Goal: Task Accomplishment & Management: Use online tool/utility

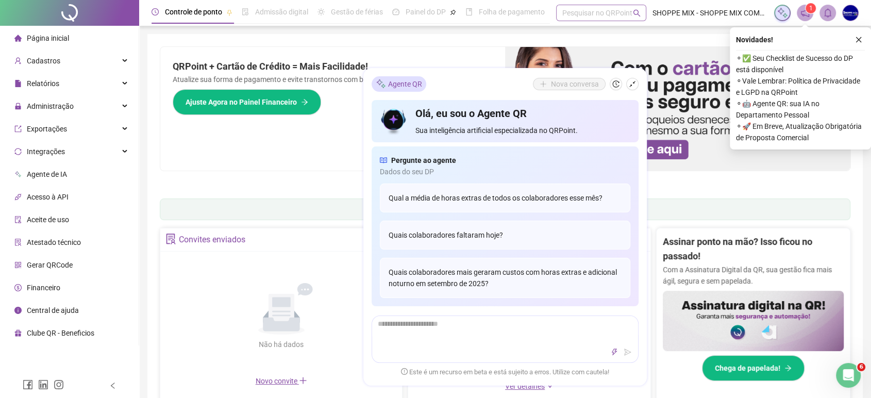
drag, startPoint x: 400, startPoint y: 91, endPoint x: 633, endPoint y: 16, distance: 244.8
click at [399, 89] on div "Agente QR Nova conversa Olá, eu sou o Agente QR Sua inteligência artificial esp…" at bounding box center [504, 226] width 283 height 317
click at [632, 82] on icon "shrink" at bounding box center [632, 83] width 7 height 7
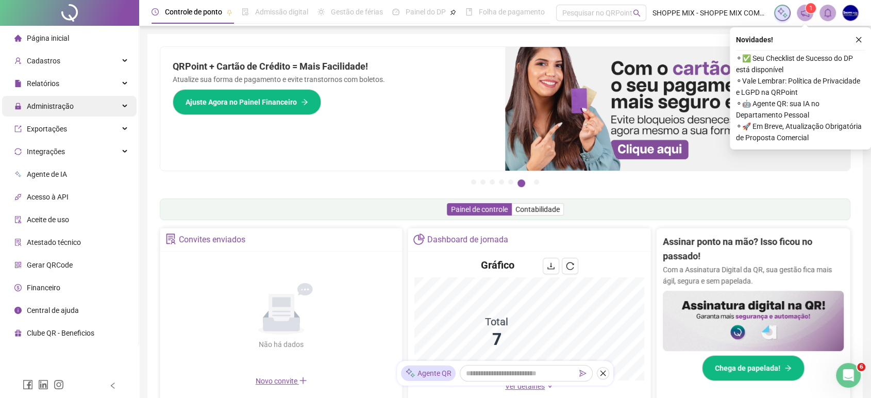
click at [72, 110] on span "Administração" at bounding box center [50, 106] width 47 height 8
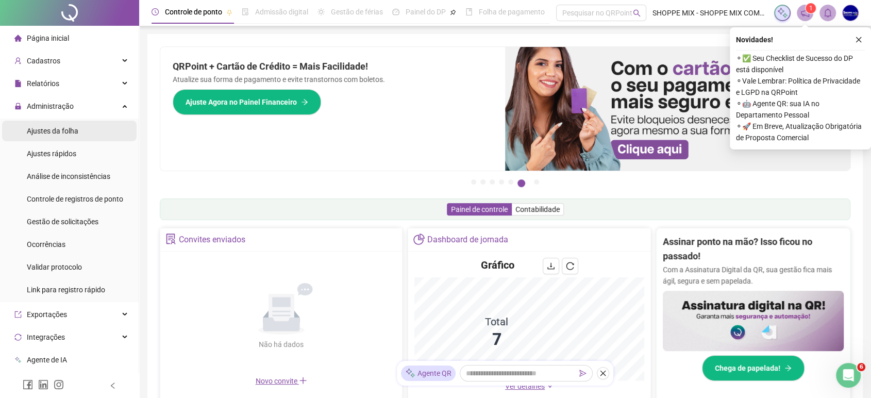
click at [69, 133] on span "Ajustes da folha" at bounding box center [53, 131] width 52 height 8
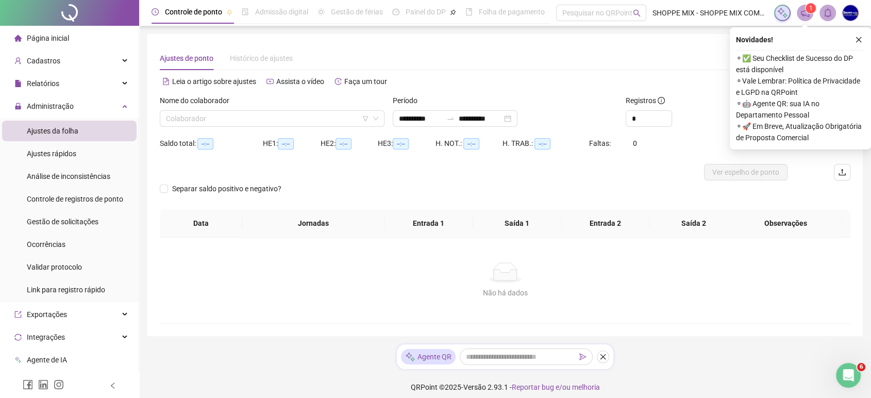
type input "**********"
click at [216, 122] on input "search" at bounding box center [267, 118] width 203 height 15
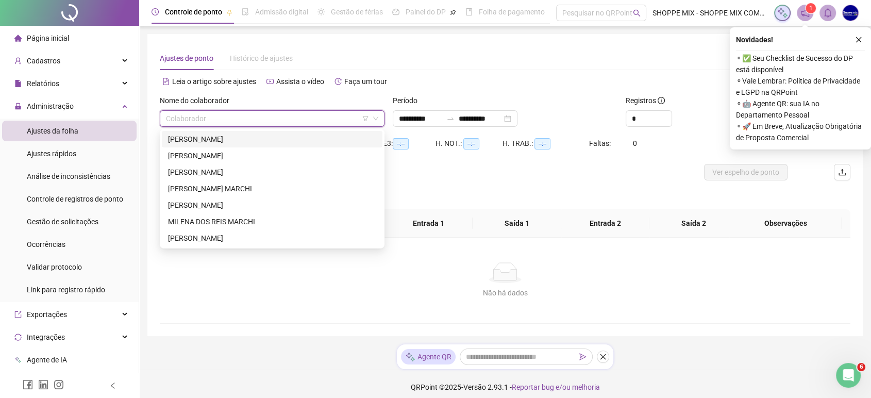
click at [211, 144] on div "[PERSON_NAME]" at bounding box center [272, 138] width 208 height 11
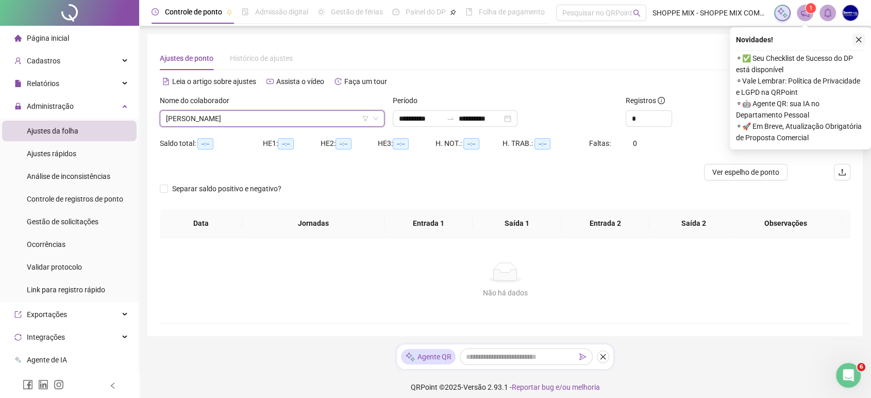
click at [860, 41] on icon "close" at bounding box center [859, 40] width 6 height 6
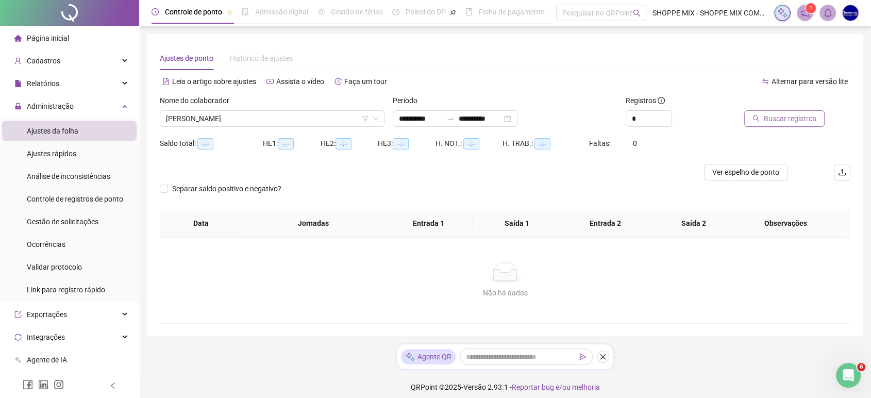
click at [805, 116] on span "Buscar registros" at bounding box center [790, 118] width 53 height 11
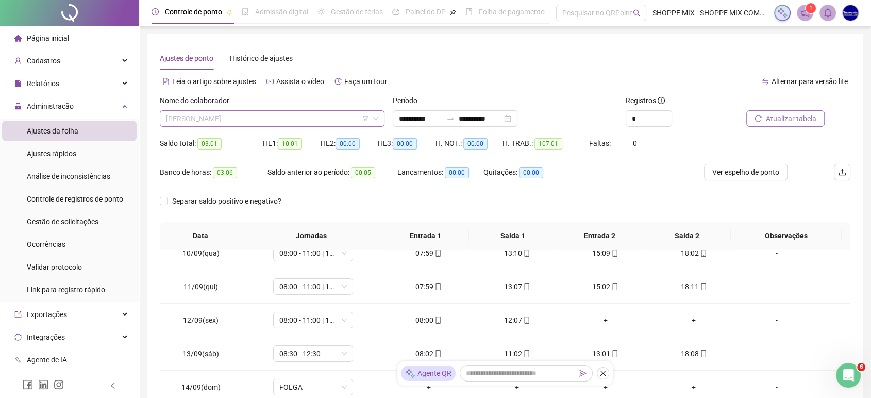
click at [308, 122] on span "[PERSON_NAME]" at bounding box center [272, 118] width 212 height 15
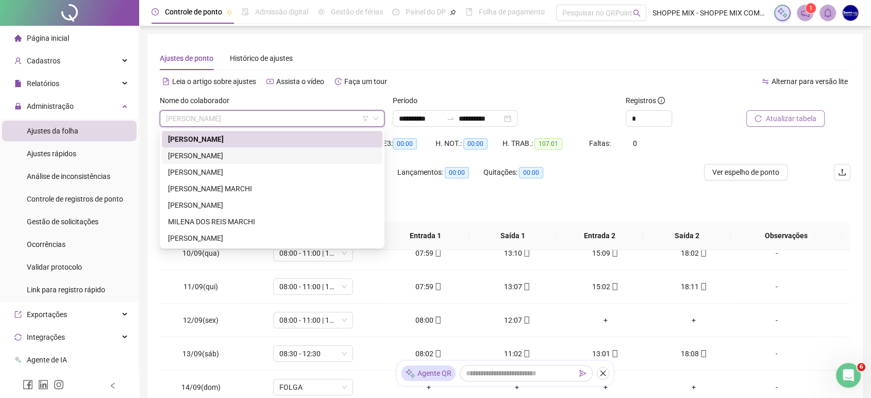
click at [166, 154] on div "[PERSON_NAME]" at bounding box center [272, 155] width 221 height 16
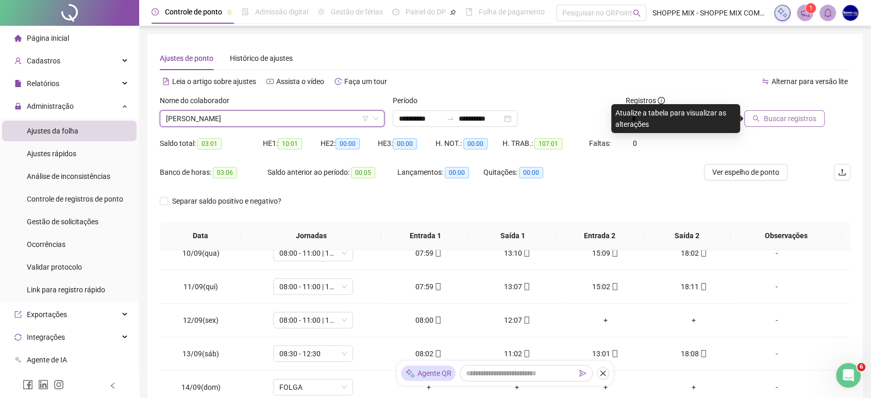
click at [780, 104] on div at bounding box center [783, 102] width 82 height 15
click at [782, 115] on span "Buscar registros" at bounding box center [790, 118] width 53 height 11
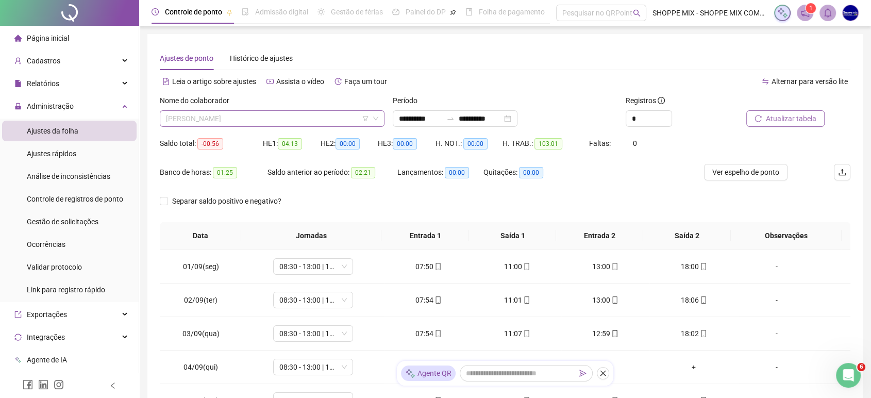
click at [286, 122] on span "[PERSON_NAME]" at bounding box center [272, 118] width 212 height 15
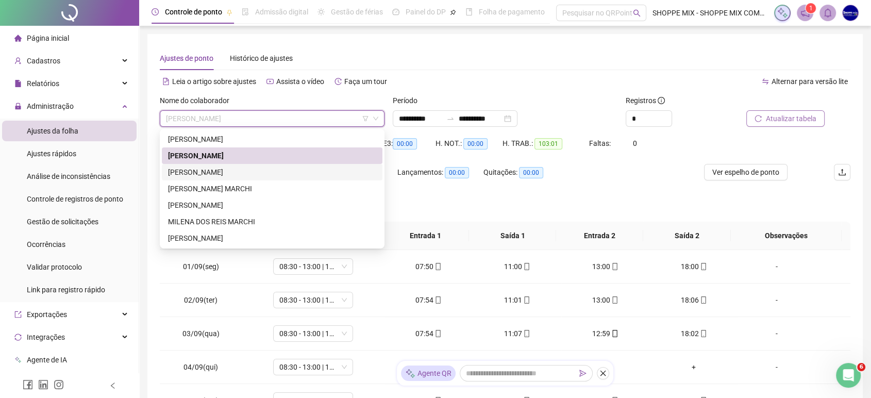
click at [184, 171] on div "[PERSON_NAME]" at bounding box center [272, 171] width 208 height 11
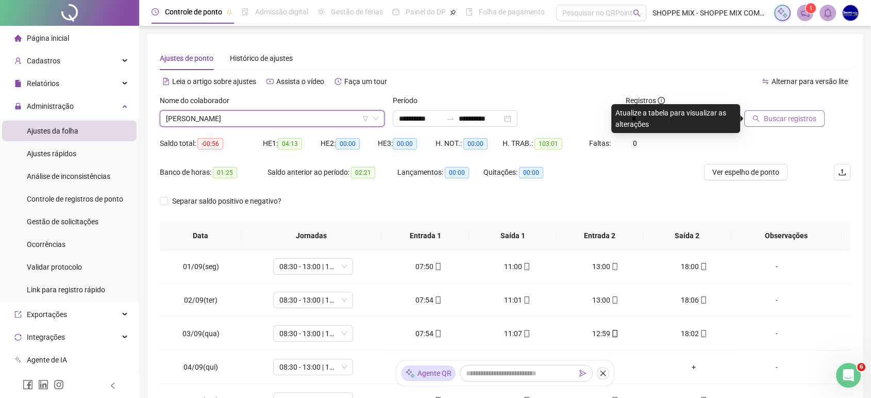
click at [774, 119] on span "Buscar registros" at bounding box center [790, 118] width 53 height 11
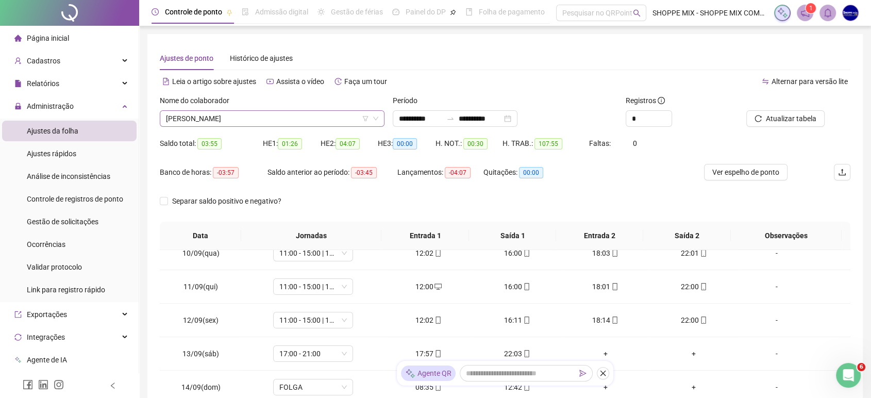
click at [213, 117] on span "[PERSON_NAME]" at bounding box center [272, 118] width 212 height 15
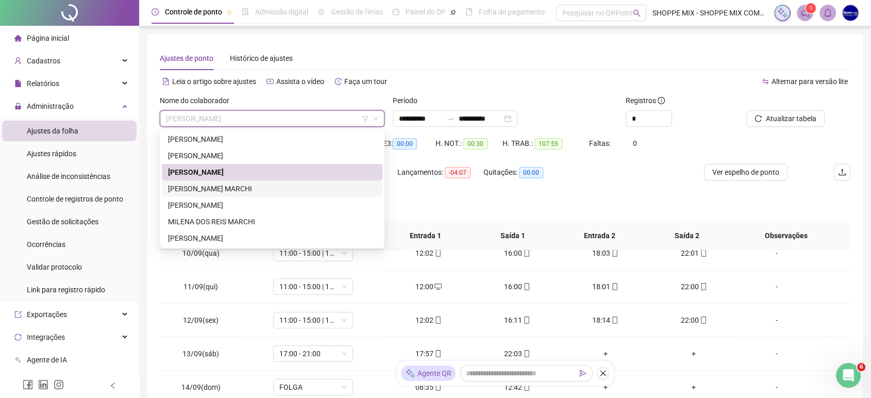
click at [209, 192] on div "[PERSON_NAME] MARCHI" at bounding box center [272, 188] width 208 height 11
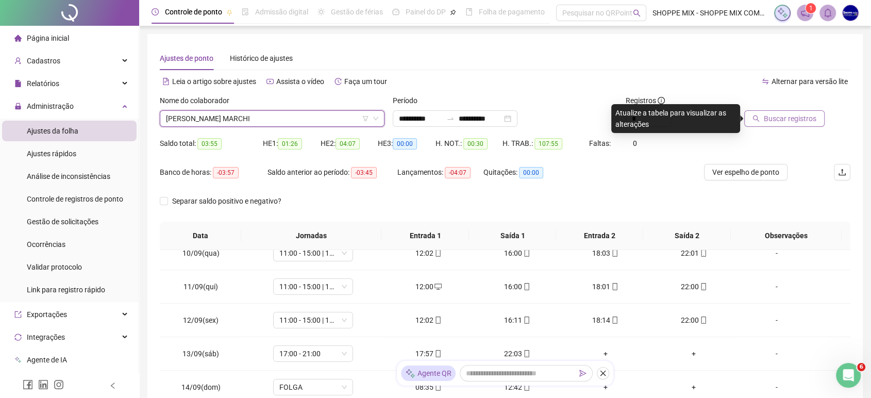
click at [788, 125] on button "Buscar registros" at bounding box center [784, 118] width 80 height 16
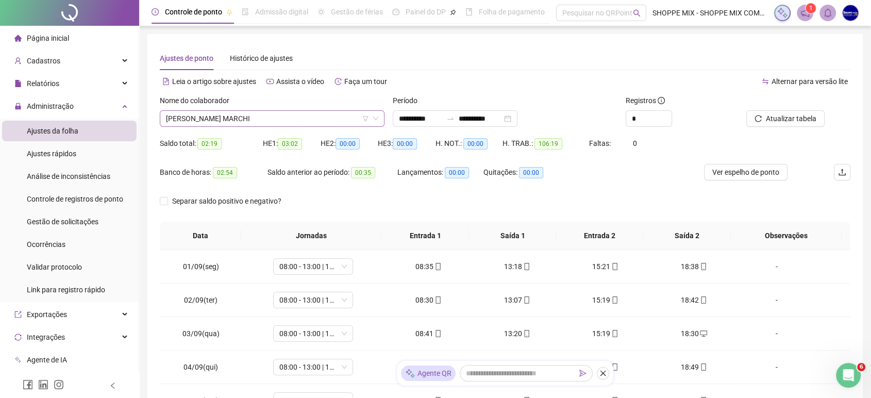
click at [242, 116] on span "[PERSON_NAME] MARCHI" at bounding box center [272, 118] width 212 height 15
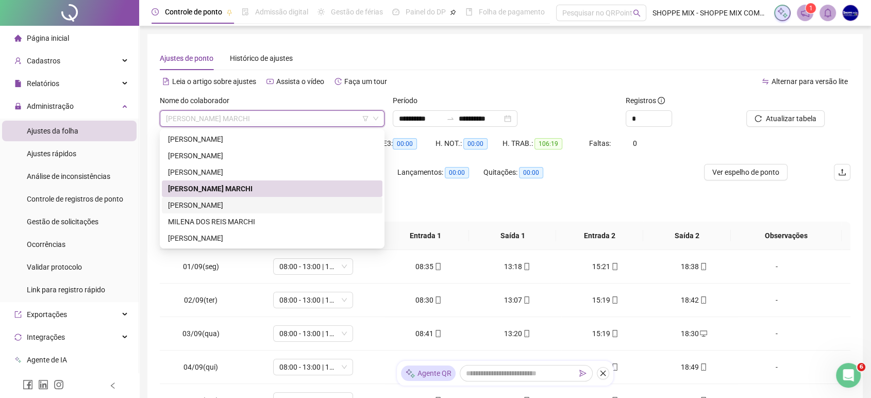
click at [187, 203] on div "[PERSON_NAME]" at bounding box center [272, 204] width 208 height 11
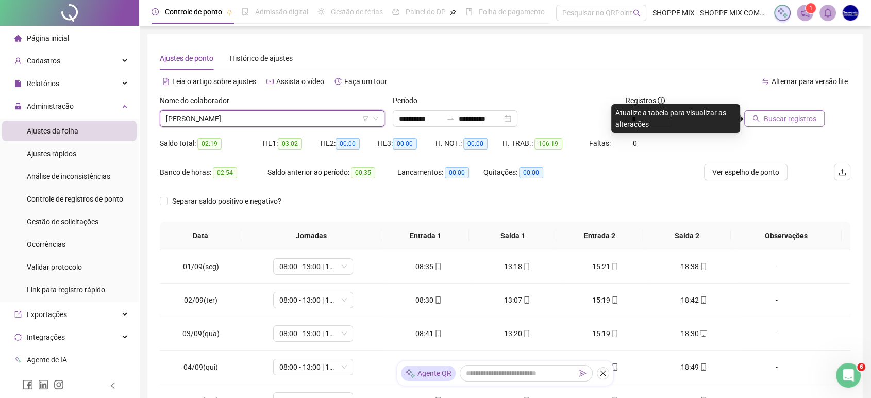
click at [783, 120] on span "Buscar registros" at bounding box center [790, 118] width 53 height 11
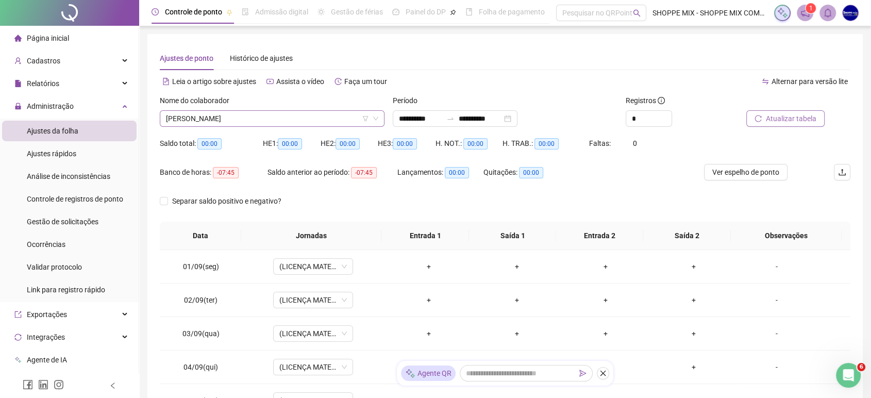
click at [276, 115] on span "[PERSON_NAME]" at bounding box center [272, 118] width 212 height 15
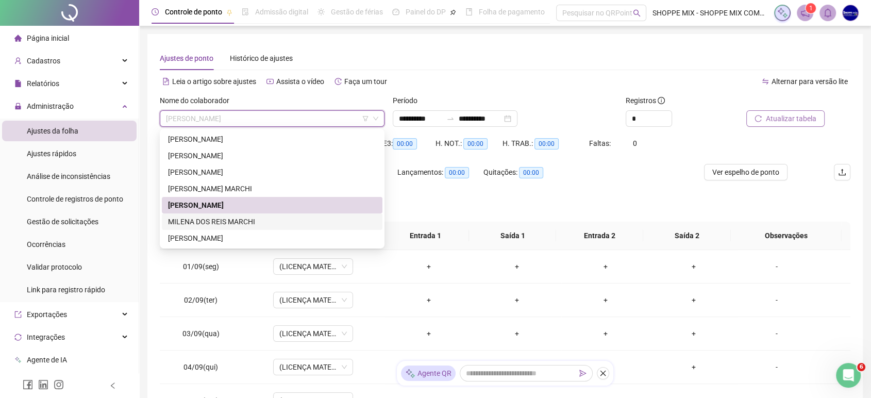
click at [252, 227] on div "MILENA DOS REIS MARCHI" at bounding box center [272, 221] width 208 height 11
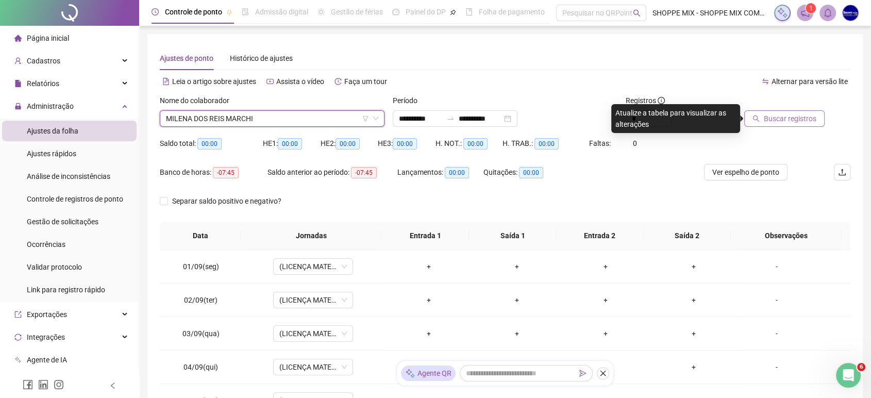
click at [750, 123] on button "Buscar registros" at bounding box center [784, 118] width 80 height 16
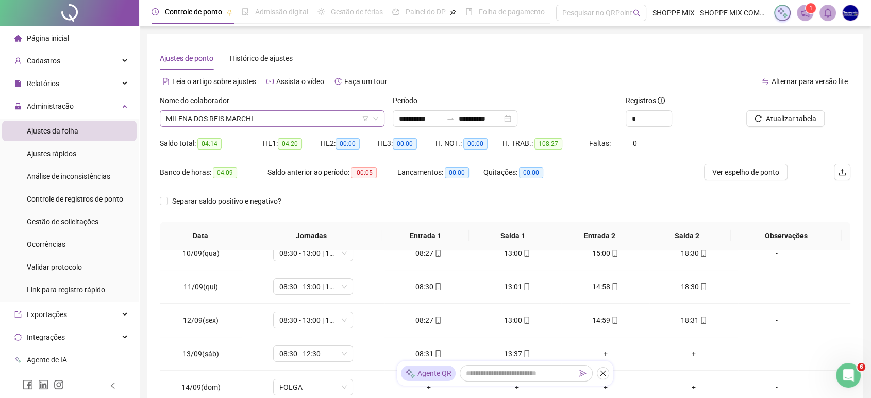
click at [327, 113] on span "MILENA DOS REIS MARCHI" at bounding box center [272, 118] width 212 height 15
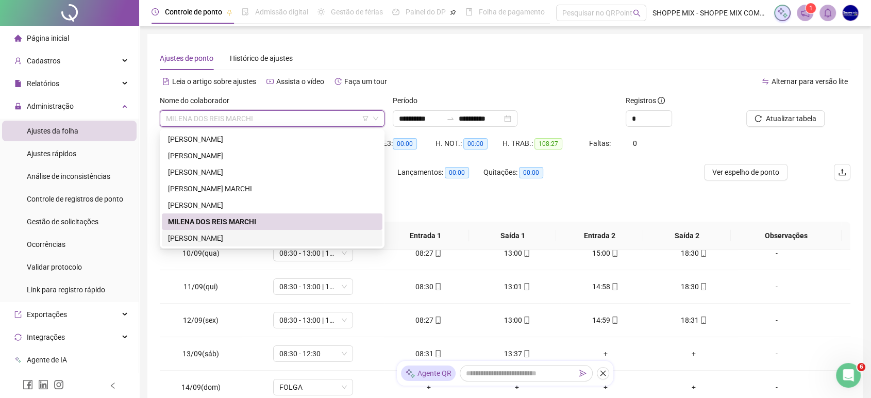
click at [228, 238] on div "[PERSON_NAME]" at bounding box center [272, 237] width 208 height 11
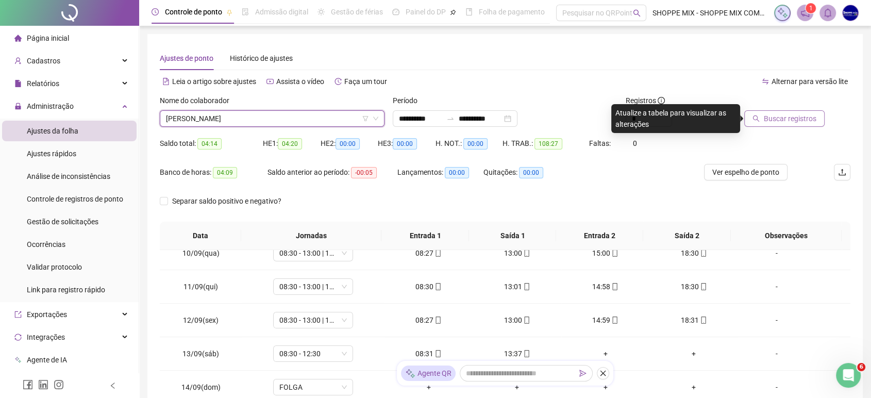
click at [796, 120] on span "Buscar registros" at bounding box center [790, 118] width 53 height 11
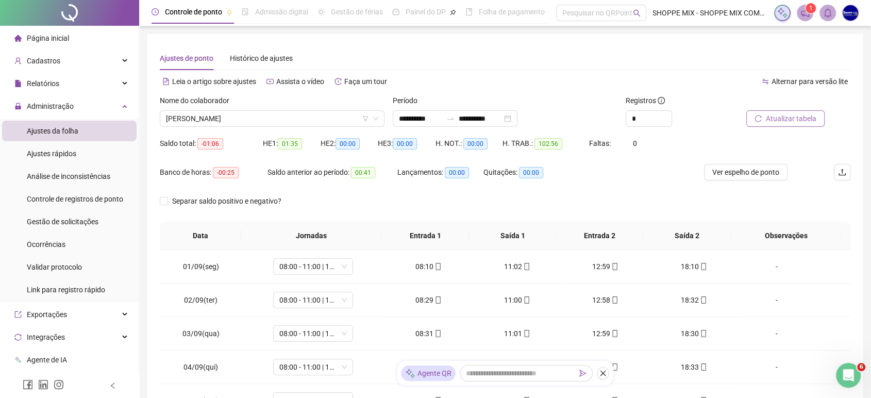
scroll to position [51, 0]
